Goal: Task Accomplishment & Management: Manage account settings

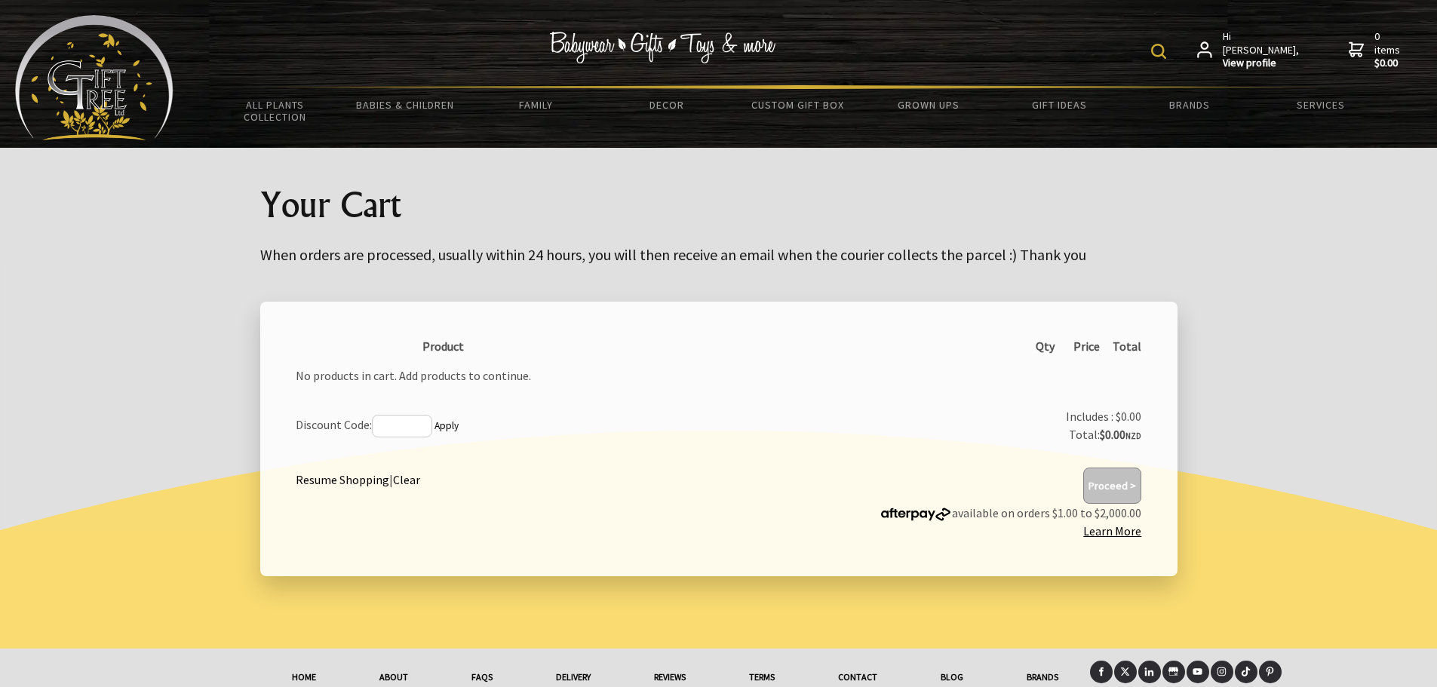
click at [1252, 46] on span "Hi [PERSON_NAME], View profile" at bounding box center [1261, 50] width 78 height 40
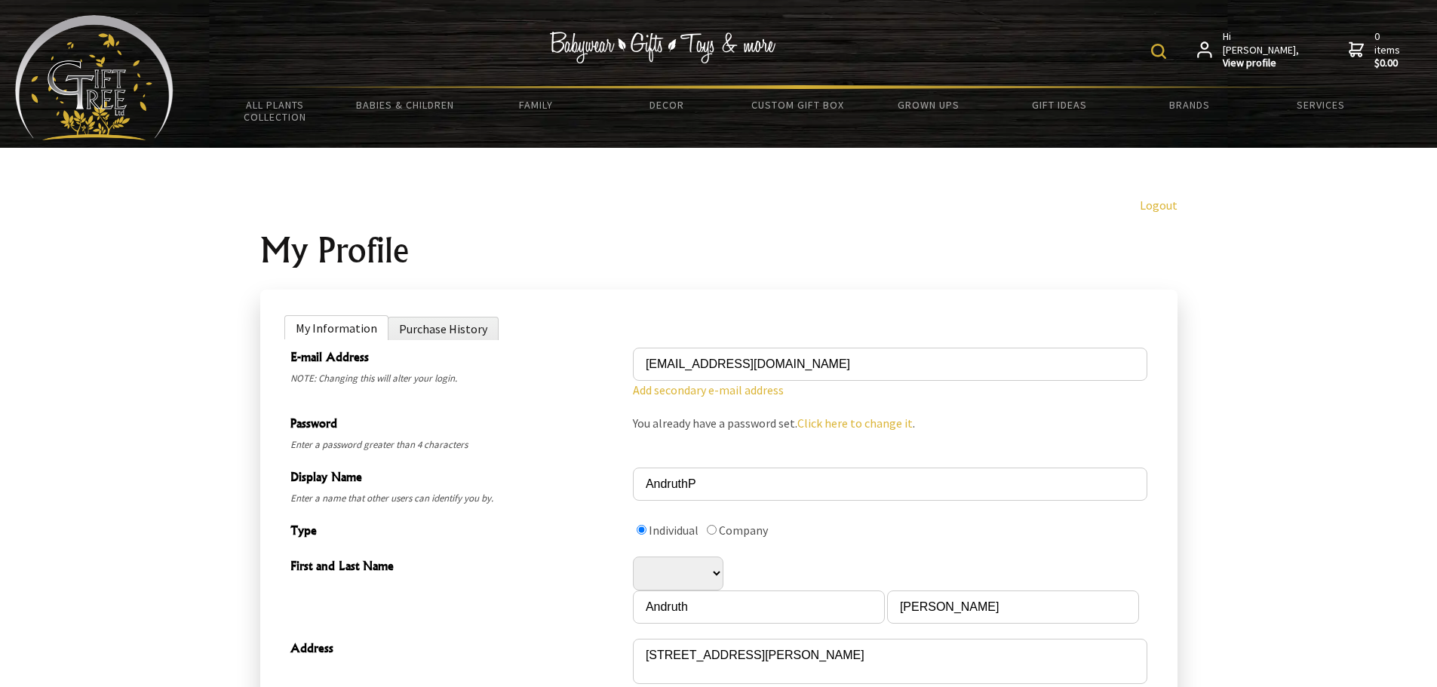
click at [1212, 50] on icon at bounding box center [1204, 50] width 15 height 18
click at [449, 330] on li "Purchase History" at bounding box center [443, 328] width 111 height 23
